Goal: Task Accomplishment & Management: Complete application form

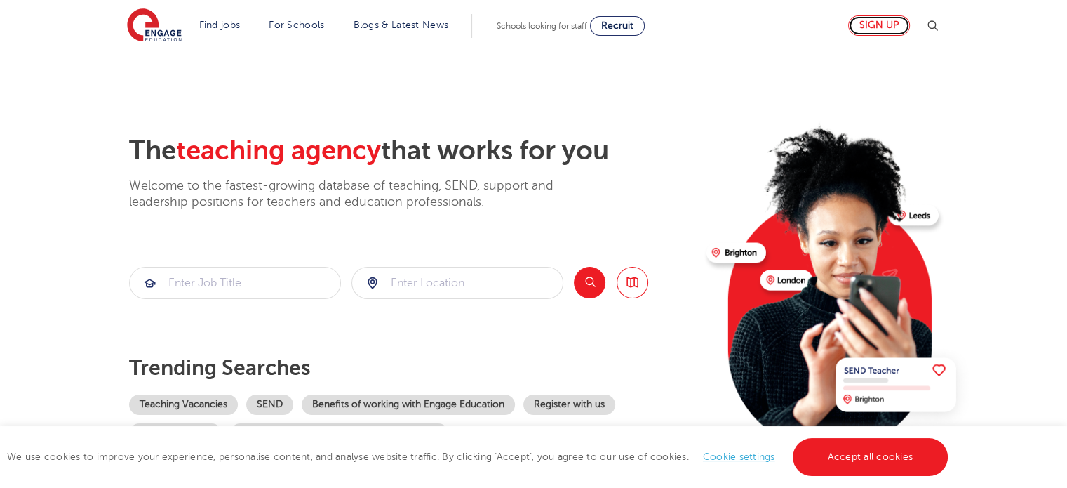
click at [864, 20] on link "Sign up" at bounding box center [879, 25] width 62 height 20
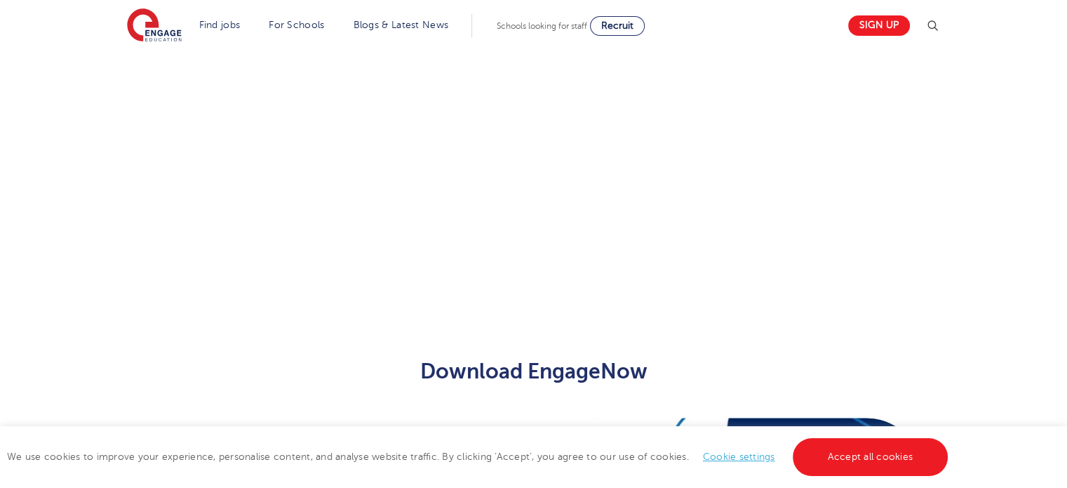
scroll to position [823, 0]
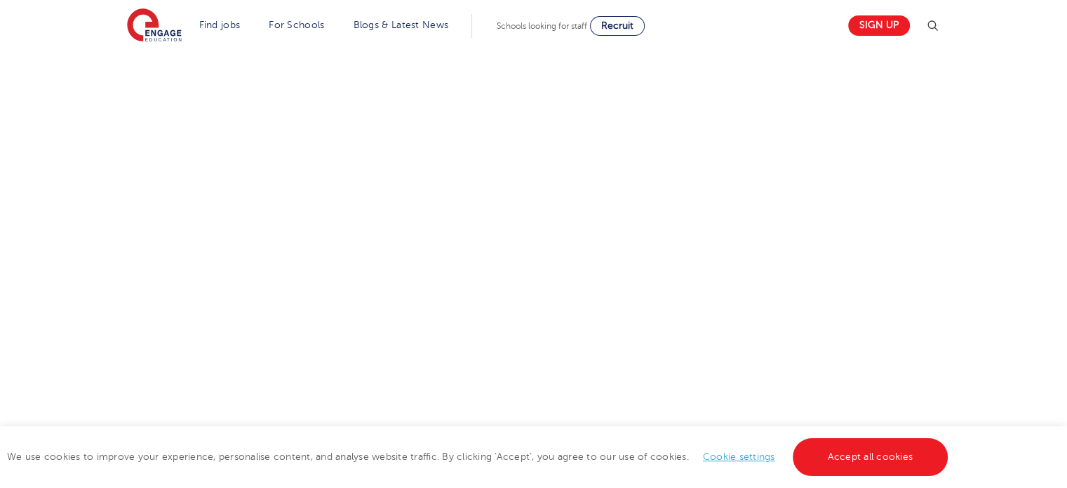
click at [796, 127] on div "Let us know more about you!" at bounding box center [533, 93] width 851 height 873
